Goal: Find specific page/section: Find specific page/section

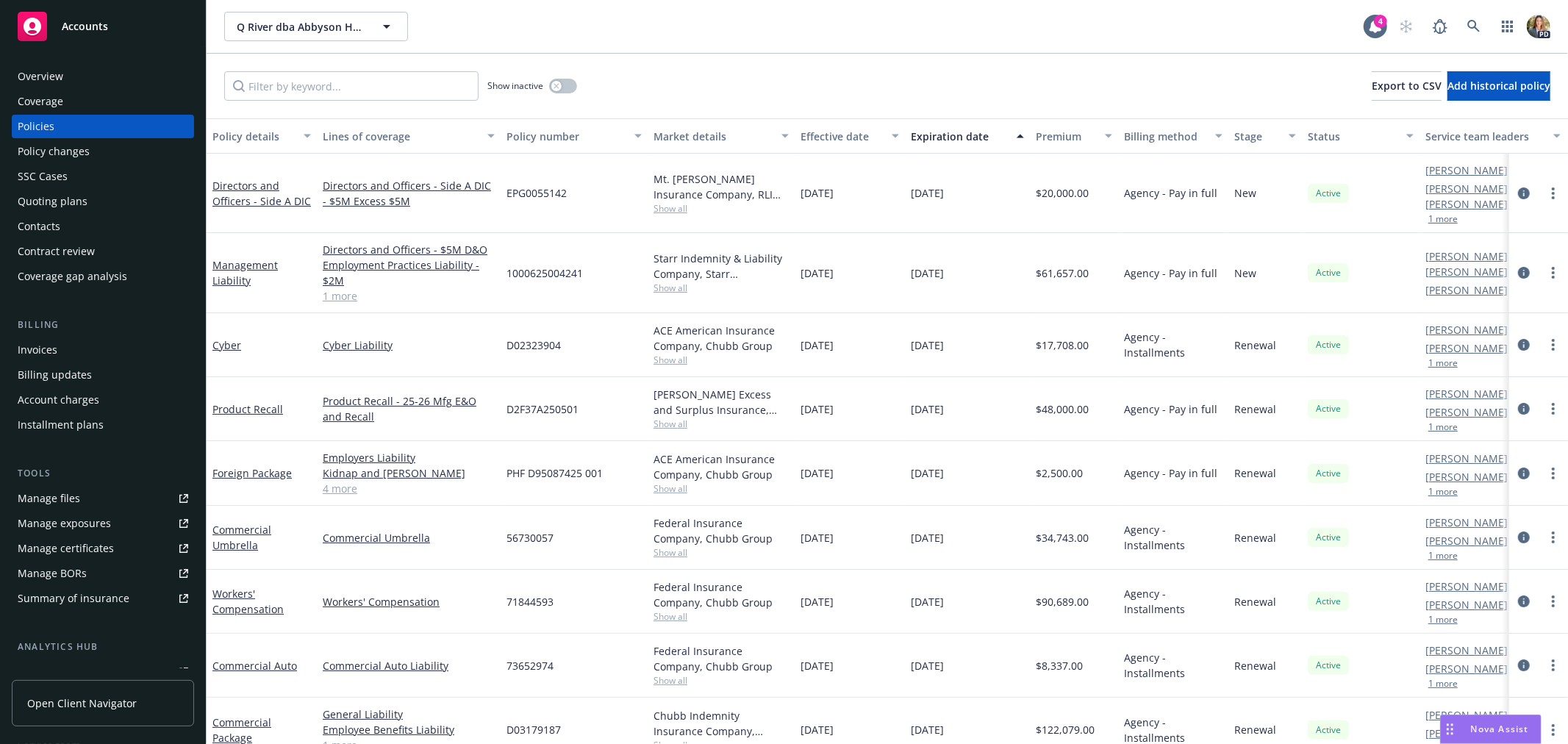
click at [82, 38] on div "Accounts" at bounding box center [103, 26] width 171 height 30
